Goal: Download file/media

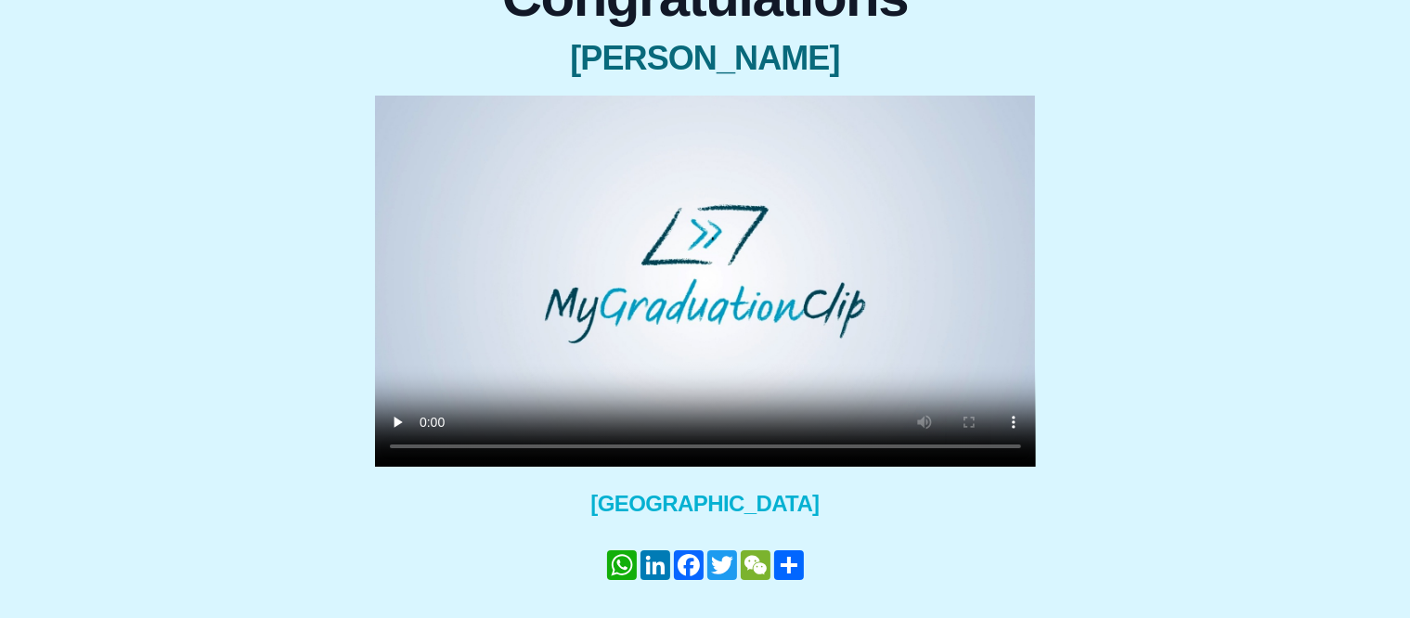
scroll to position [265, 0]
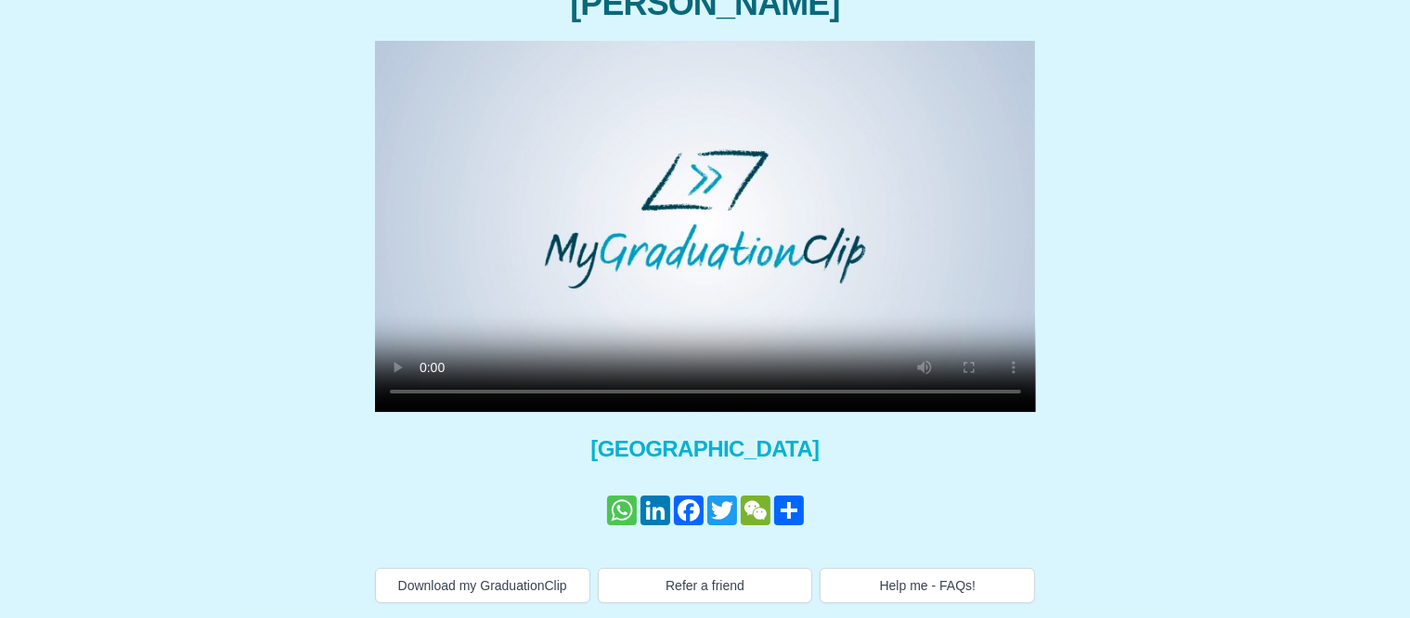
click at [622, 506] on link "WhatsApp" at bounding box center [621, 511] width 33 height 30
click at [1143, 397] on div "Congratulations [PERSON_NAME] × Share your GraduationClip now! WhatsApp LinkedI…" at bounding box center [705, 251] width 1380 height 703
click at [486, 585] on button "Download my GraduationClip" at bounding box center [482, 585] width 215 height 35
drag, startPoint x: 609, startPoint y: 606, endPoint x: 617, endPoint y: 510, distance: 95.9
click at [617, 510] on link "WhatsApp" at bounding box center [621, 511] width 33 height 30
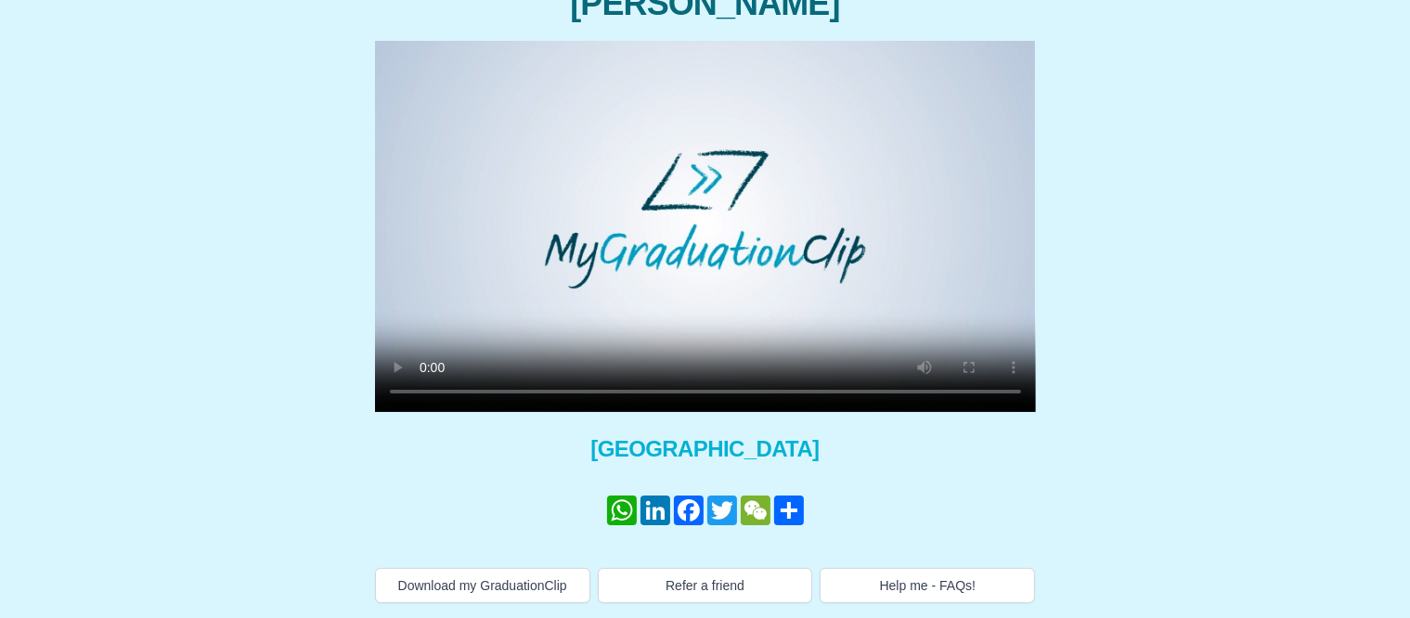
click at [1221, 362] on div "Congratulations [PERSON_NAME] × Share your GraduationClip now! WhatsApp LinkedI…" at bounding box center [705, 251] width 1380 height 703
click at [623, 508] on link "WhatsApp" at bounding box center [621, 511] width 33 height 30
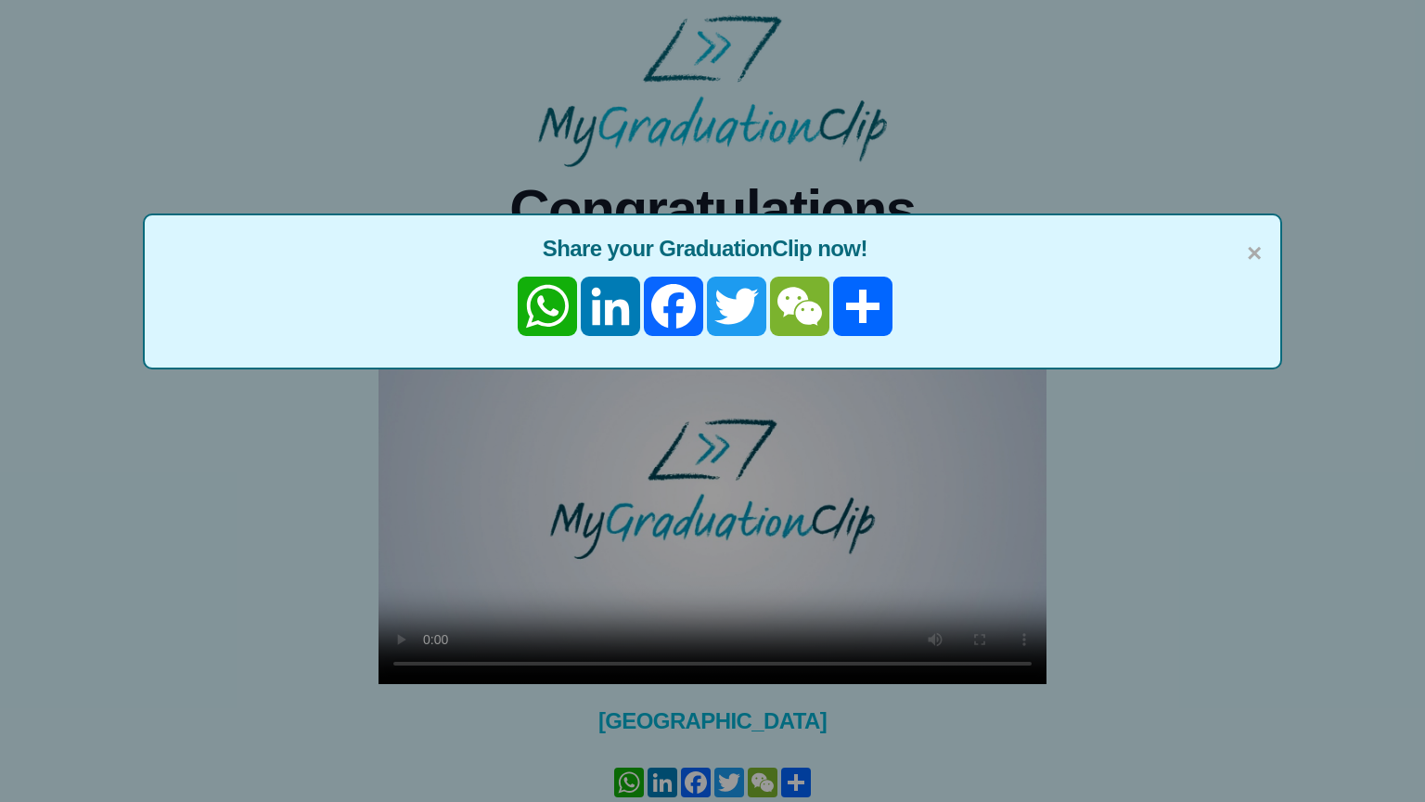
click at [379, 308] on video at bounding box center [713, 496] width 668 height 376
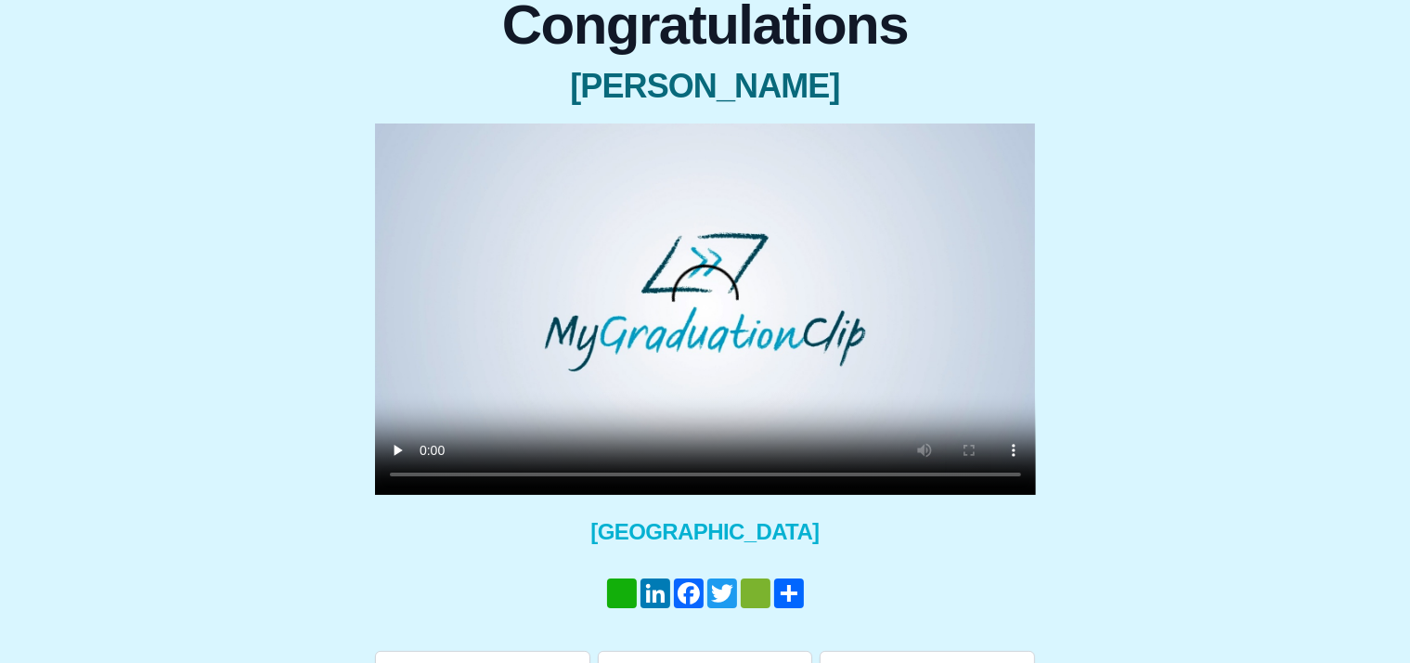
scroll to position [186, 0]
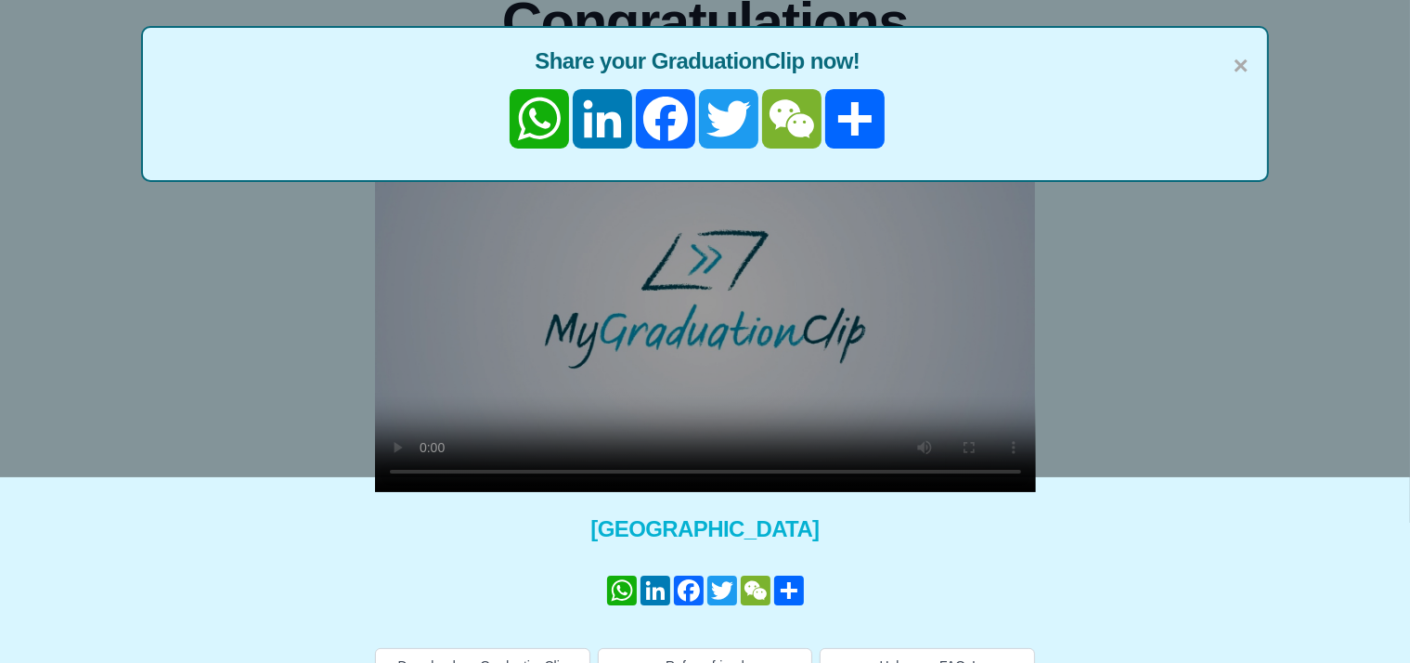
click at [1391, 316] on div "× Share your GraduationClip now! WhatsApp LinkedIn Facebook Twitter WeChat Share" at bounding box center [705, 145] width 1410 height 663
click at [936, 348] on div "× Share your GraduationClip now! WhatsApp LinkedIn Facebook Twitter WeChat Share" at bounding box center [705, 145] width 1410 height 663
click at [1217, 570] on div "Congratulations [PERSON_NAME] × Share your GraduationClip now! WhatsApp LinkedI…" at bounding box center [705, 331] width 1380 height 703
click at [1240, 68] on span "×" at bounding box center [1240, 65] width 15 height 39
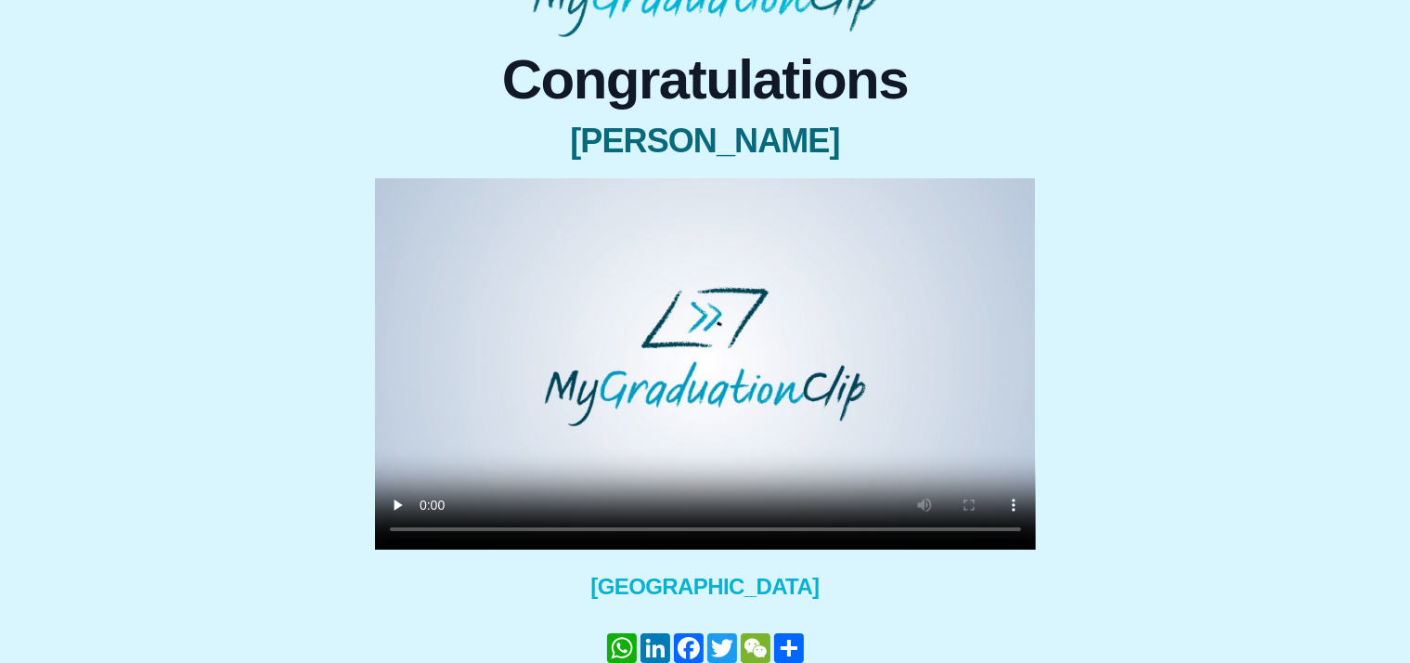
scroll to position [186, 0]
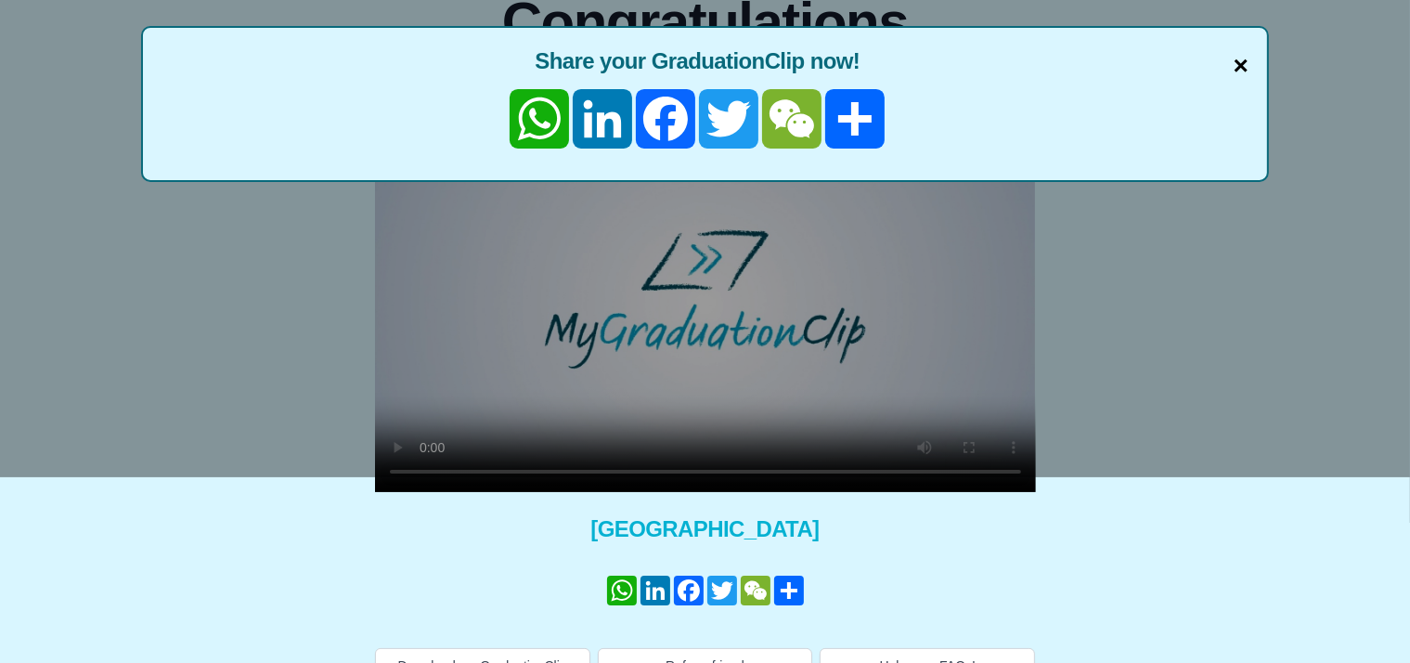
click at [1237, 59] on span "×" at bounding box center [1240, 65] width 15 height 39
